Goal: Information Seeking & Learning: Learn about a topic

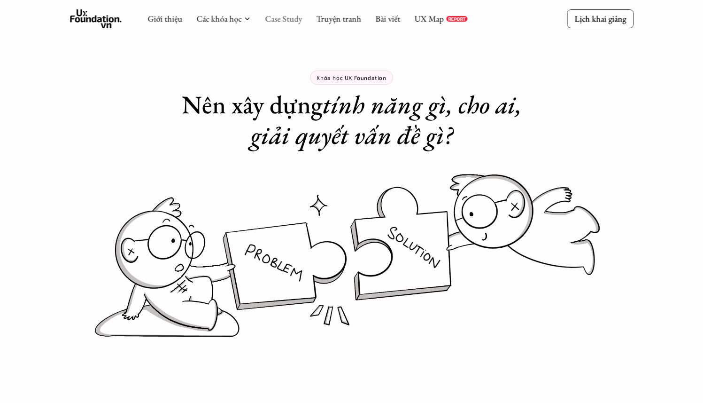
click at [293, 23] on link "Case Study" at bounding box center [283, 18] width 37 height 11
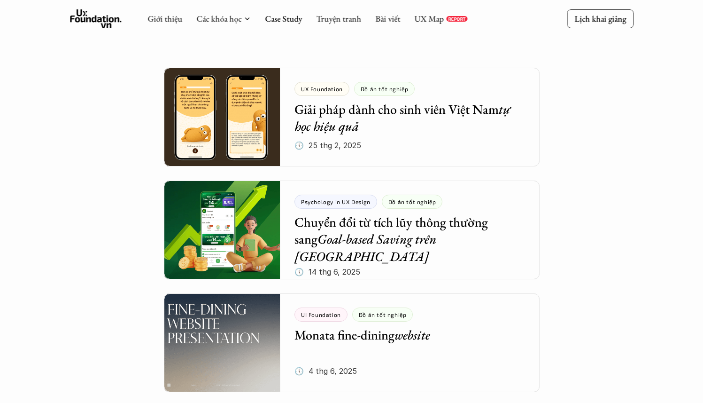
scroll to position [199, 0]
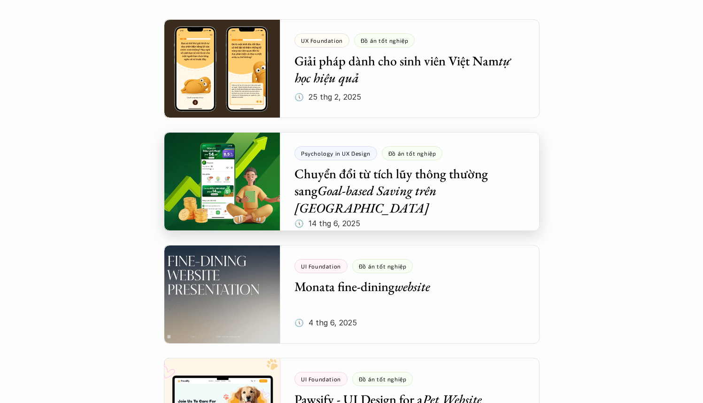
click at [354, 181] on div at bounding box center [352, 181] width 376 height 99
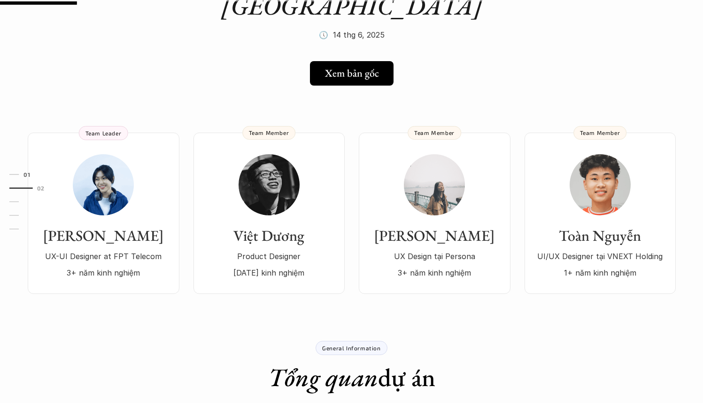
scroll to position [118, 0]
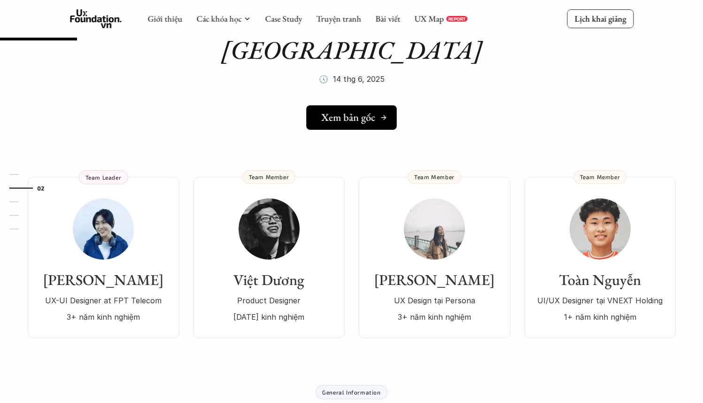
click at [357, 111] on h5 "Xem bản gốc" at bounding box center [348, 117] width 54 height 12
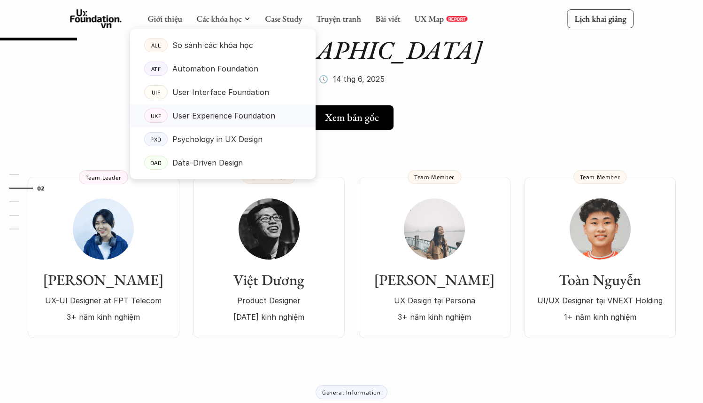
click at [180, 111] on p "User Experience Foundation" at bounding box center [223, 116] width 103 height 14
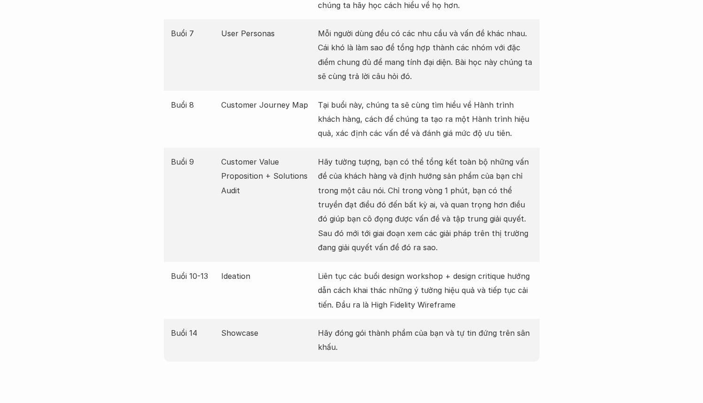
scroll to position [1587, 0]
